Goal: Use online tool/utility: Utilize a website feature to perform a specific function

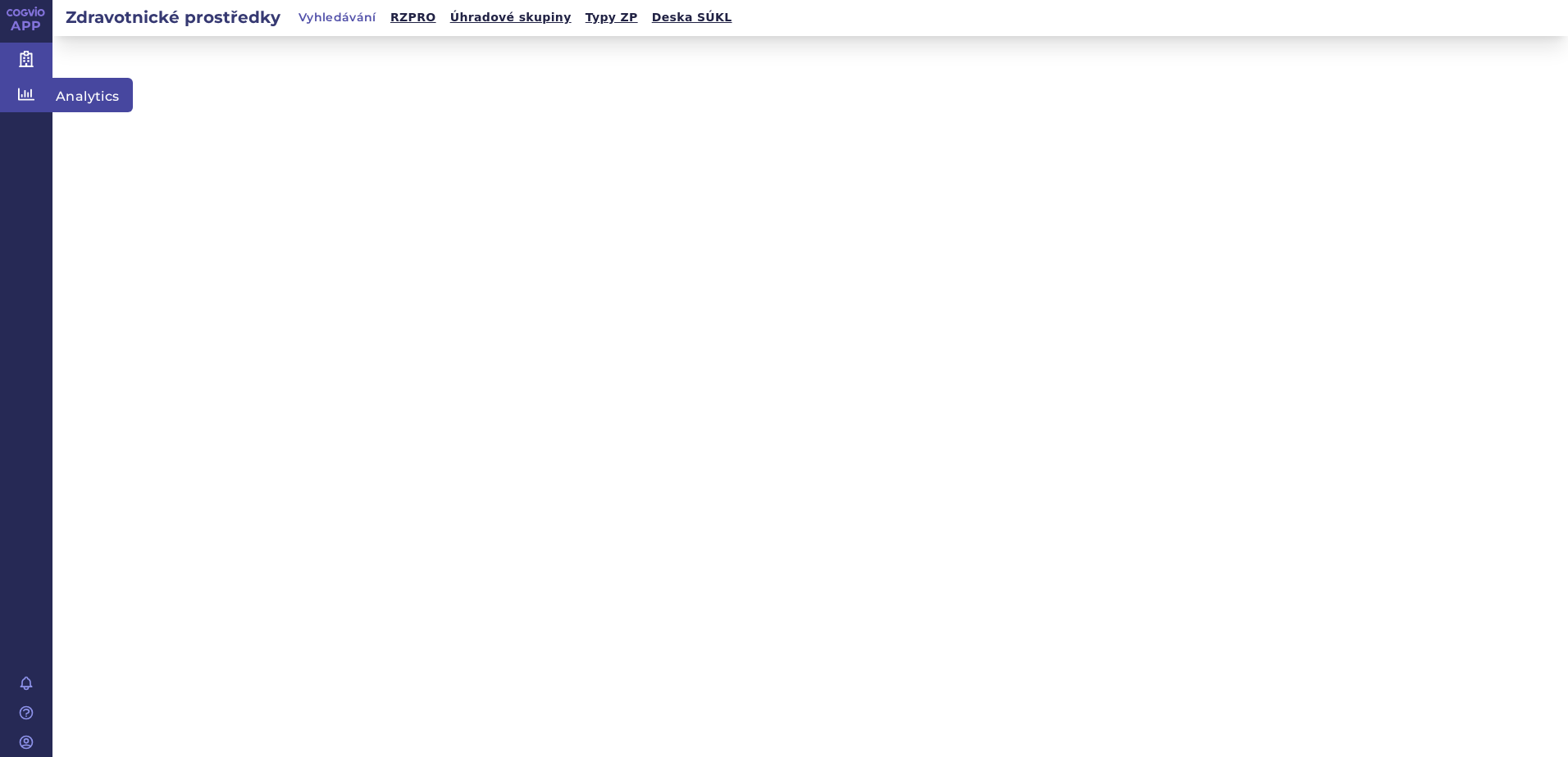
click at [34, 95] on link "Analytics" at bounding box center [26, 95] width 52 height 34
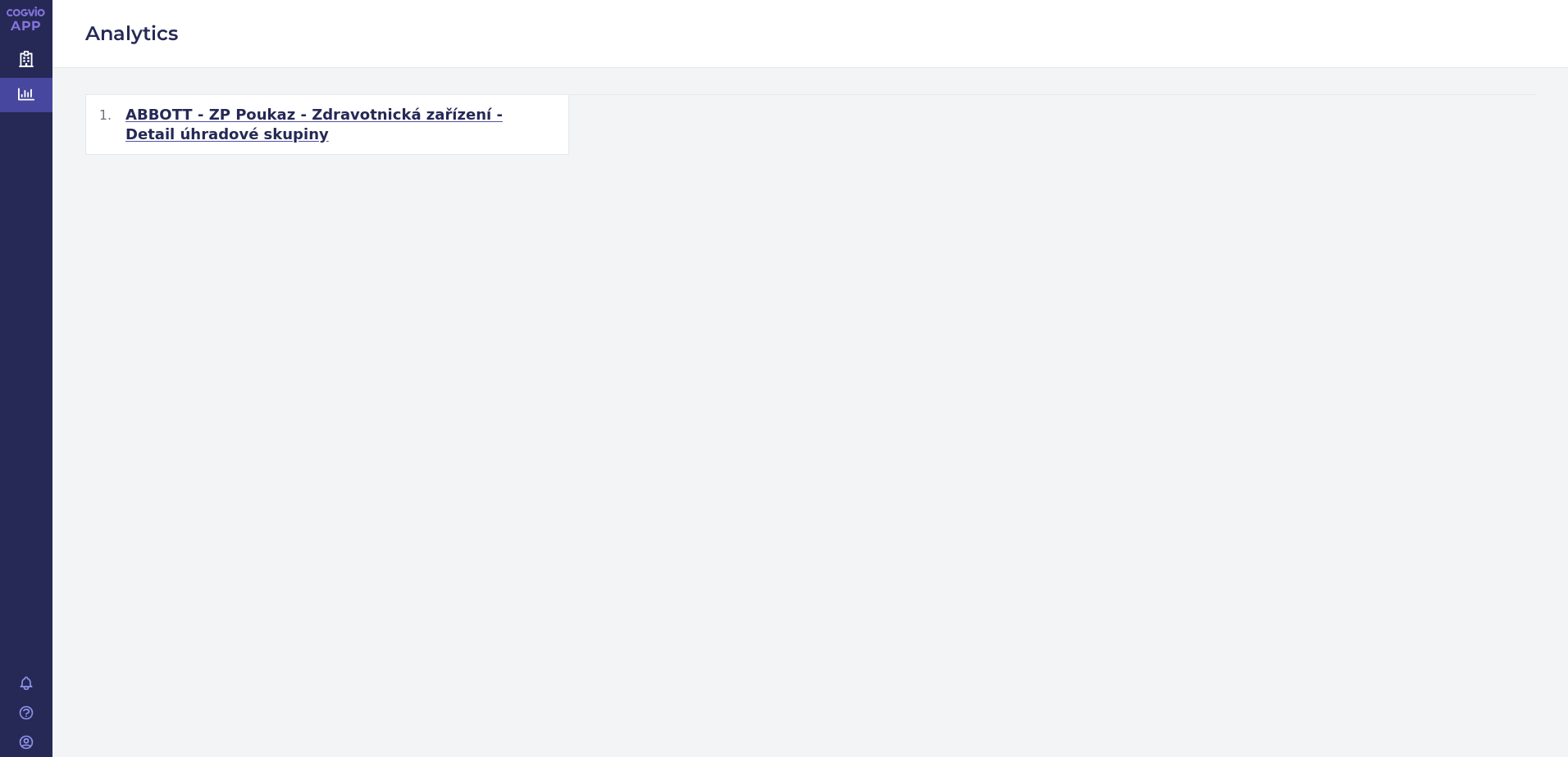
click at [287, 114] on span "ABBOTT - ZP Poukaz - Zdravotnická zařízení - Detail úhradové skupiny" at bounding box center [341, 125] width 430 height 40
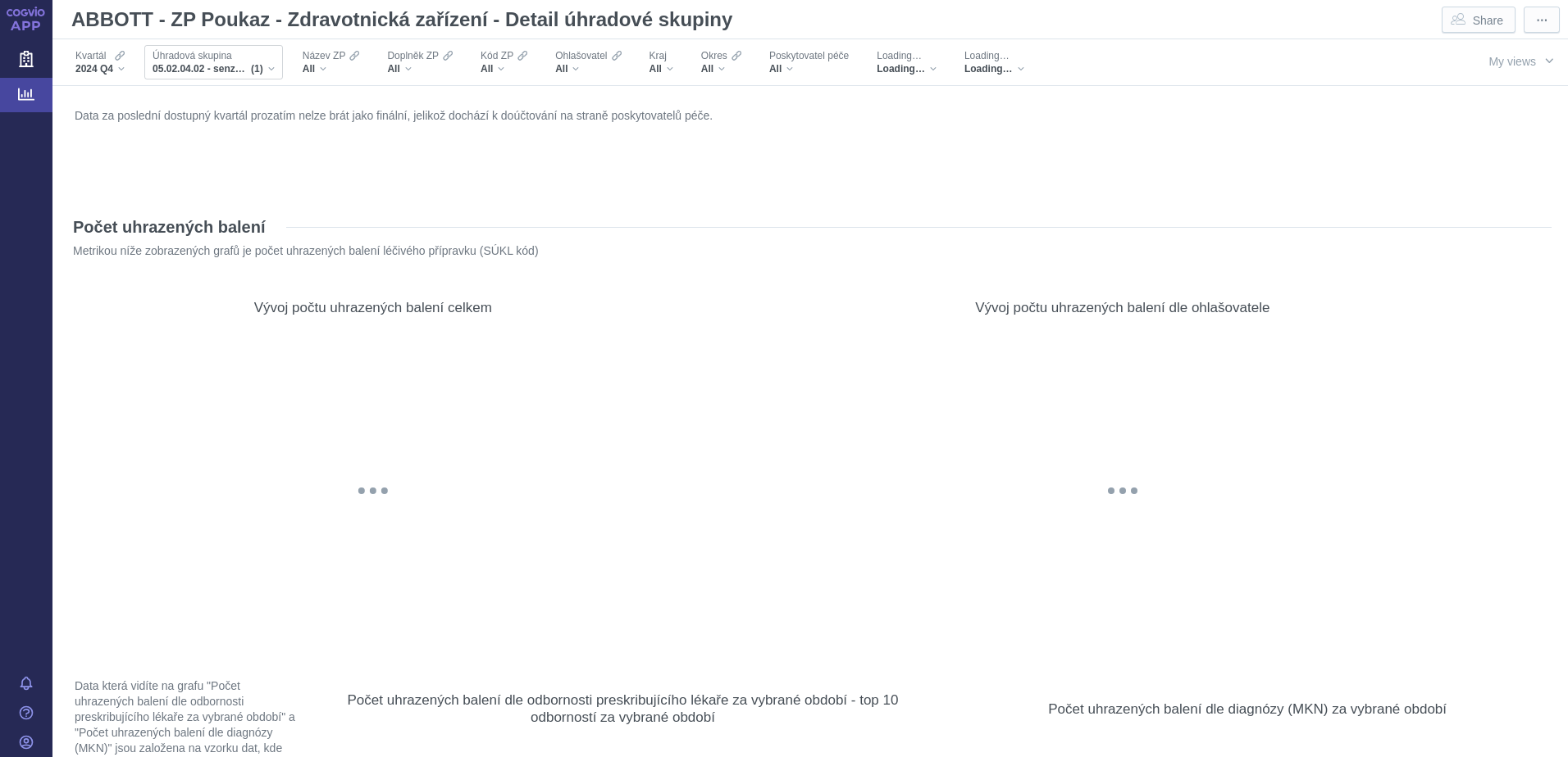
click at [256, 62] on span "(1)" at bounding box center [257, 68] width 13 height 13
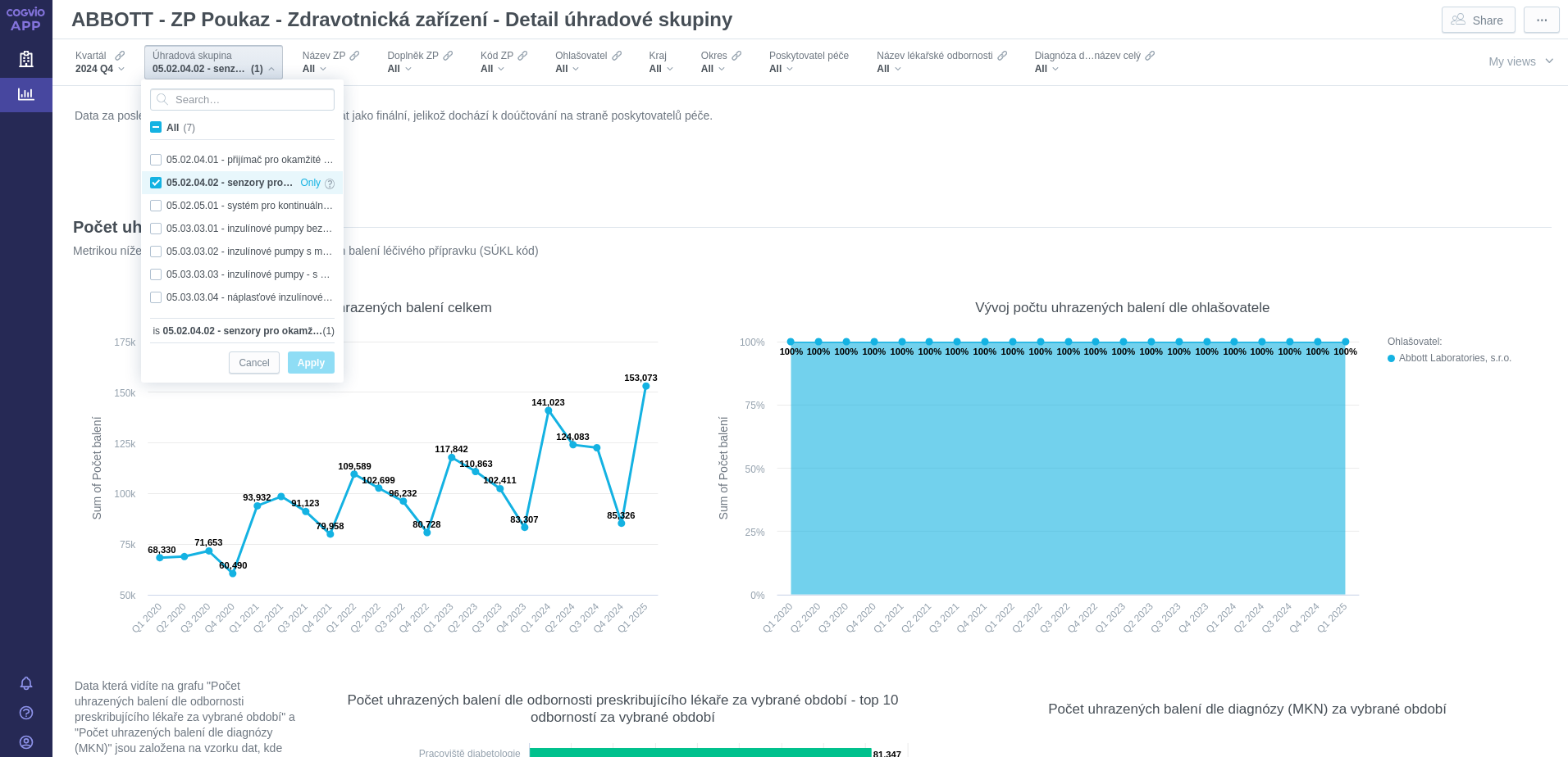
click at [160, 183] on div "05.02.04.02 - senzory pro okamžité monitorování glukózy (FGM = Flash Glucose Mo…" at bounding box center [243, 183] width 201 height 23
checkbox input "false"
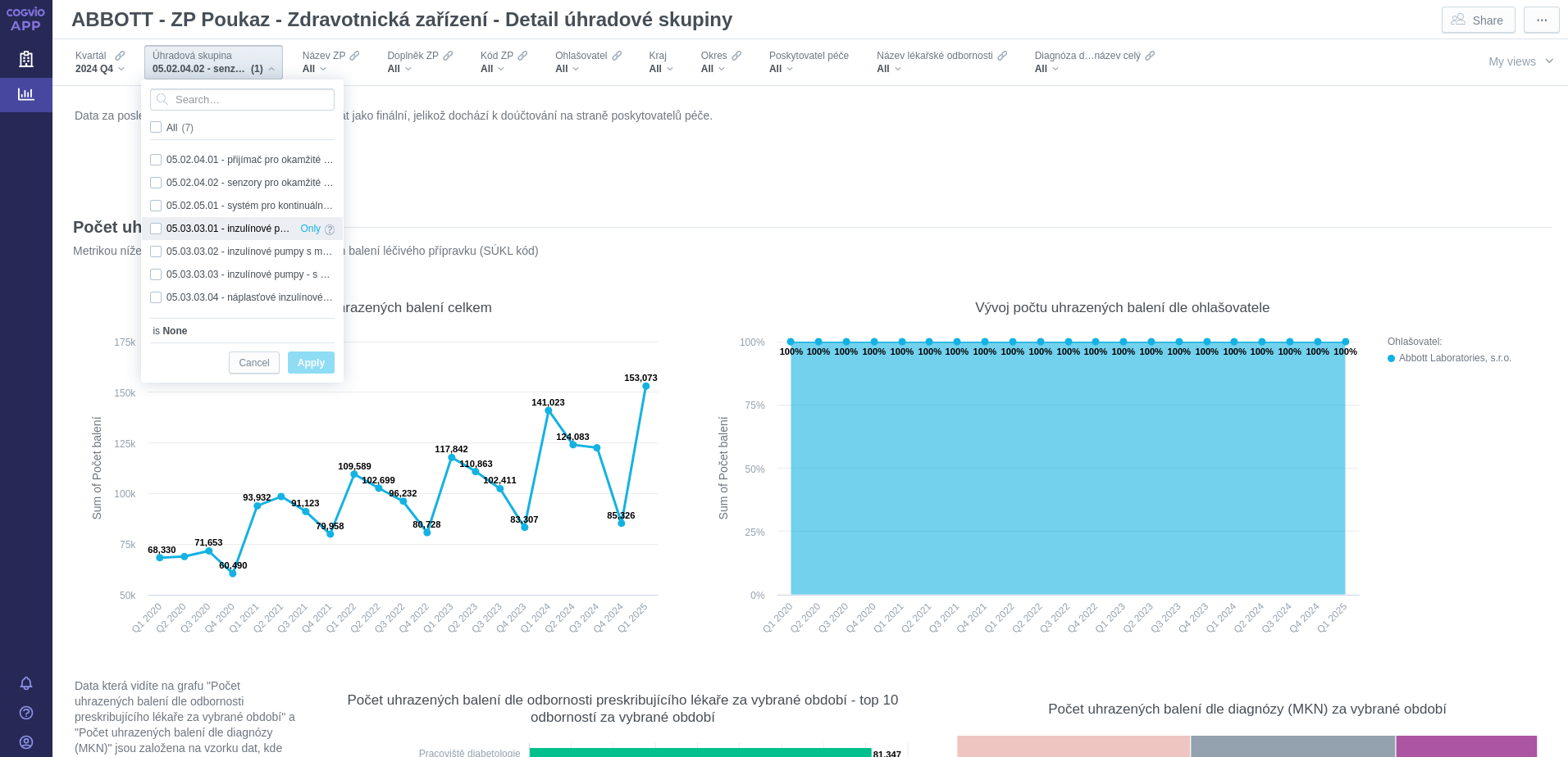
click at [156, 229] on div "05.03.03.01 - inzulínové pumpy bez možnosti kontinuální monitorace Only" at bounding box center [243, 229] width 201 height 23
checkbox input "true"
click at [160, 254] on div "05.03.03.02 - inzulínové pumpy s možností kontinuální monitorace Only" at bounding box center [243, 251] width 201 height 23
checkbox input "true"
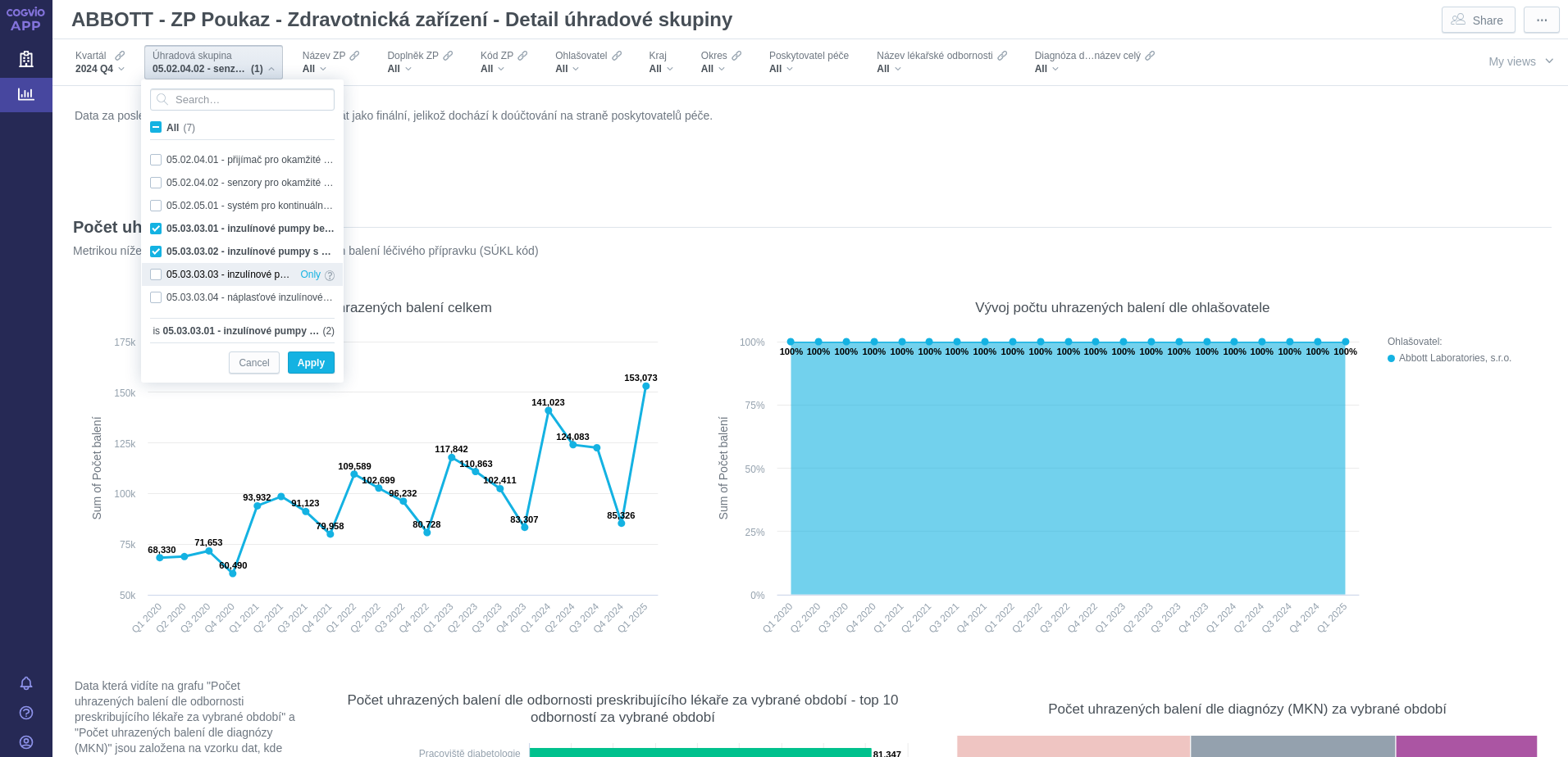
click at [157, 280] on div "05.03.03.03 - inzulínové pumpy - s napojením na kontinuální monitoraci glukózy …" at bounding box center [243, 275] width 201 height 23
checkbox input "true"
click at [159, 303] on div "05.03.03.04 - náplasťové inzulínové pumpy Only" at bounding box center [243, 298] width 201 height 23
checkbox input "true"
click at [314, 362] on span "Apply" at bounding box center [311, 363] width 27 height 21
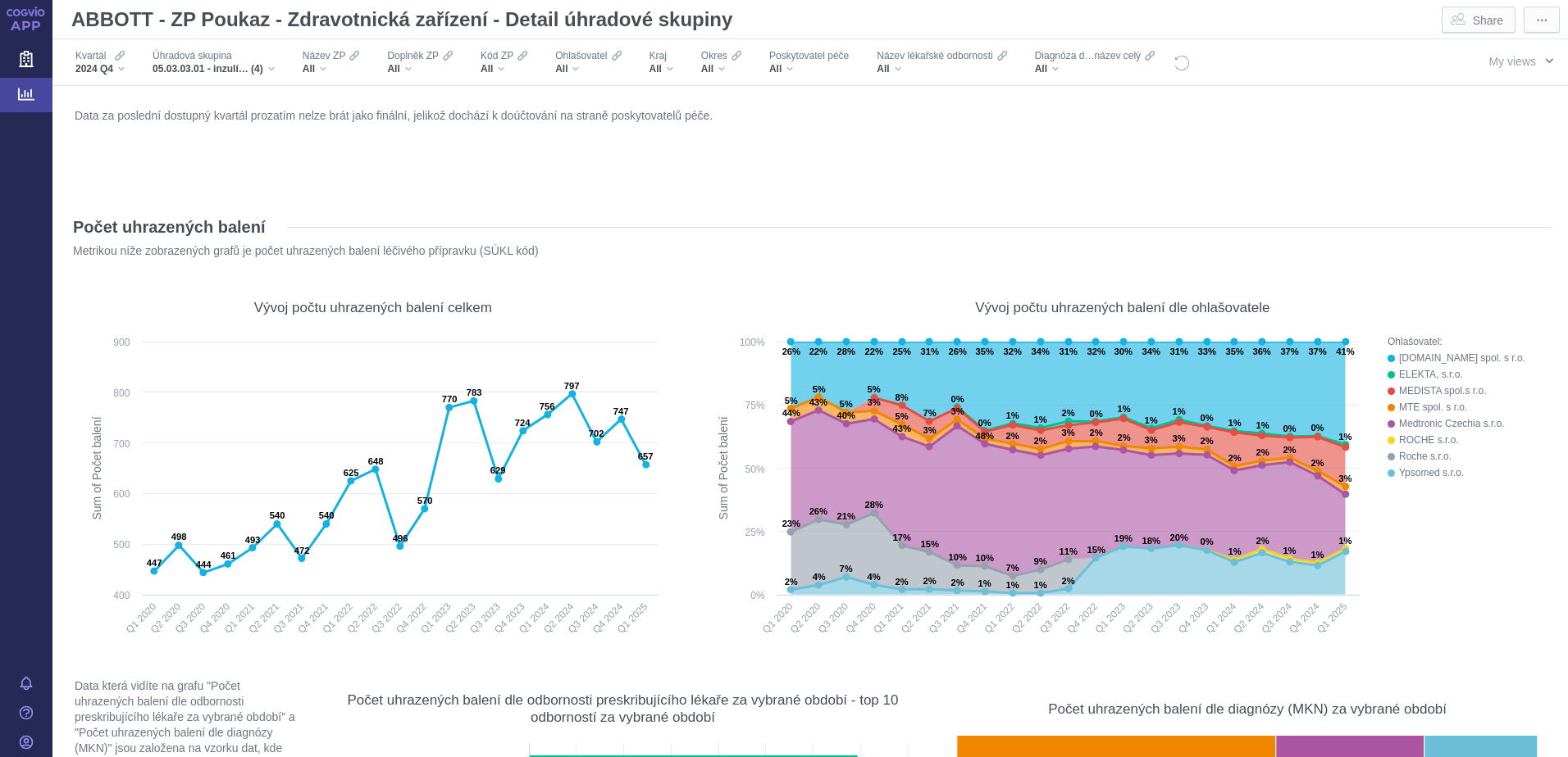
click at [1499, 60] on span "My views" at bounding box center [1512, 61] width 48 height 13
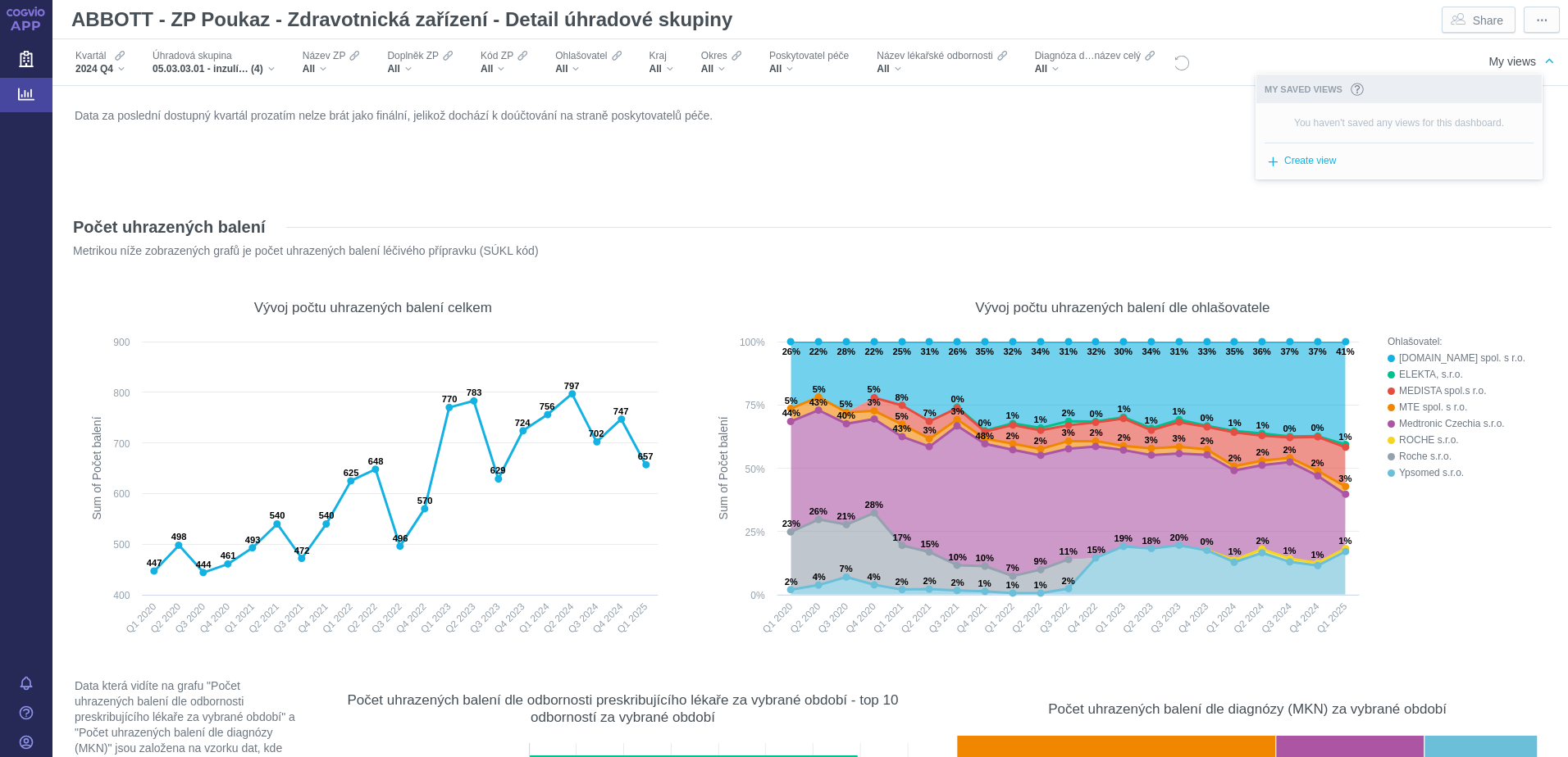
click at [1151, 148] on div "Data za poslední dostupný kvartál prozatím nelze brát jako finální, jelikož doc…" at bounding box center [810, 147] width 1480 height 87
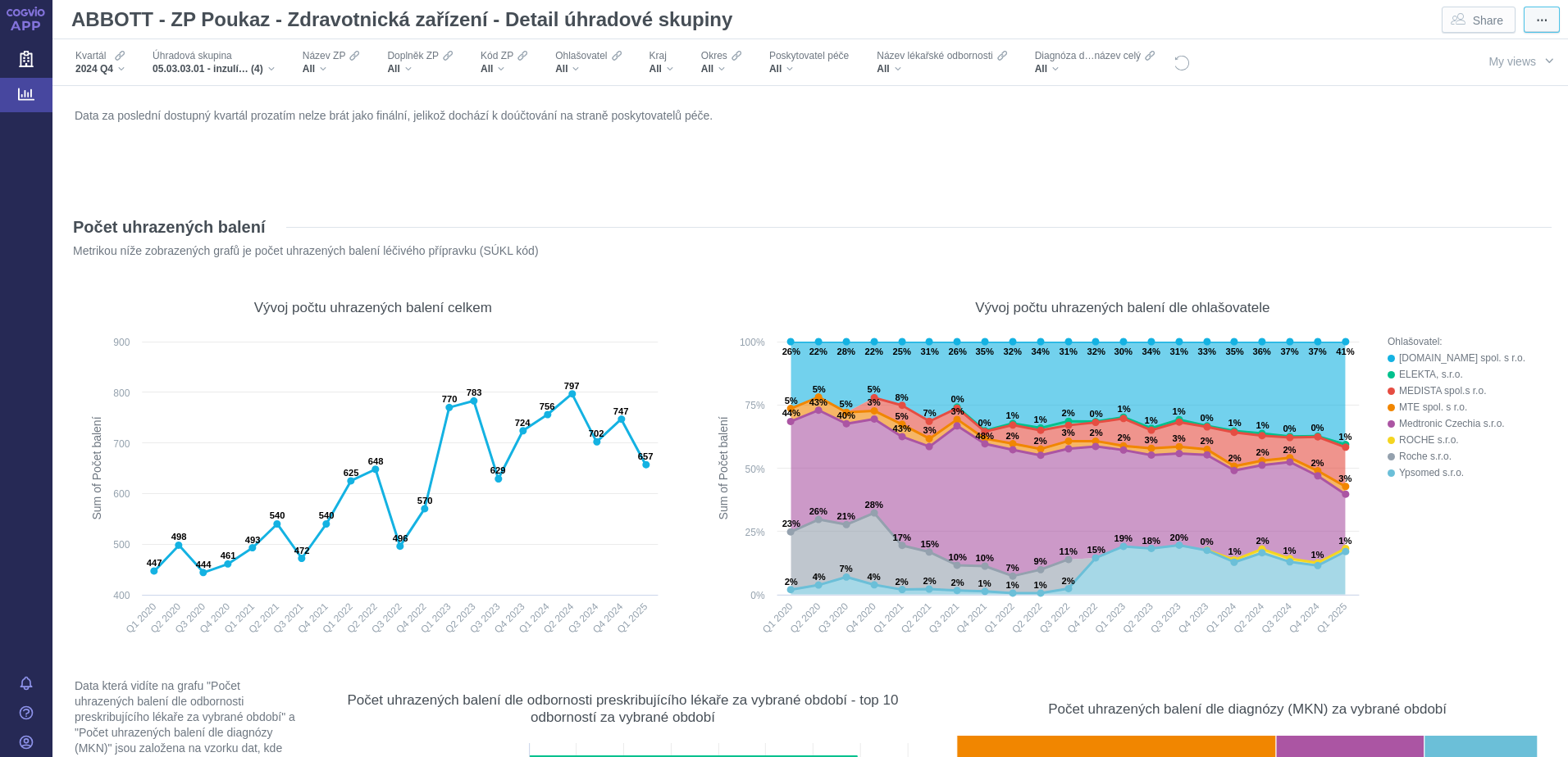
click at [1537, 25] on span "⋯" at bounding box center [1542, 21] width 12 height 16
click at [1521, 55] on button "Export" at bounding box center [1513, 51] width 66 height 23
click at [1505, 80] on span "Snapshot (.pdf)" at bounding box center [1499, 80] width 78 height 14
